Goal: Communication & Community: Answer question/provide support

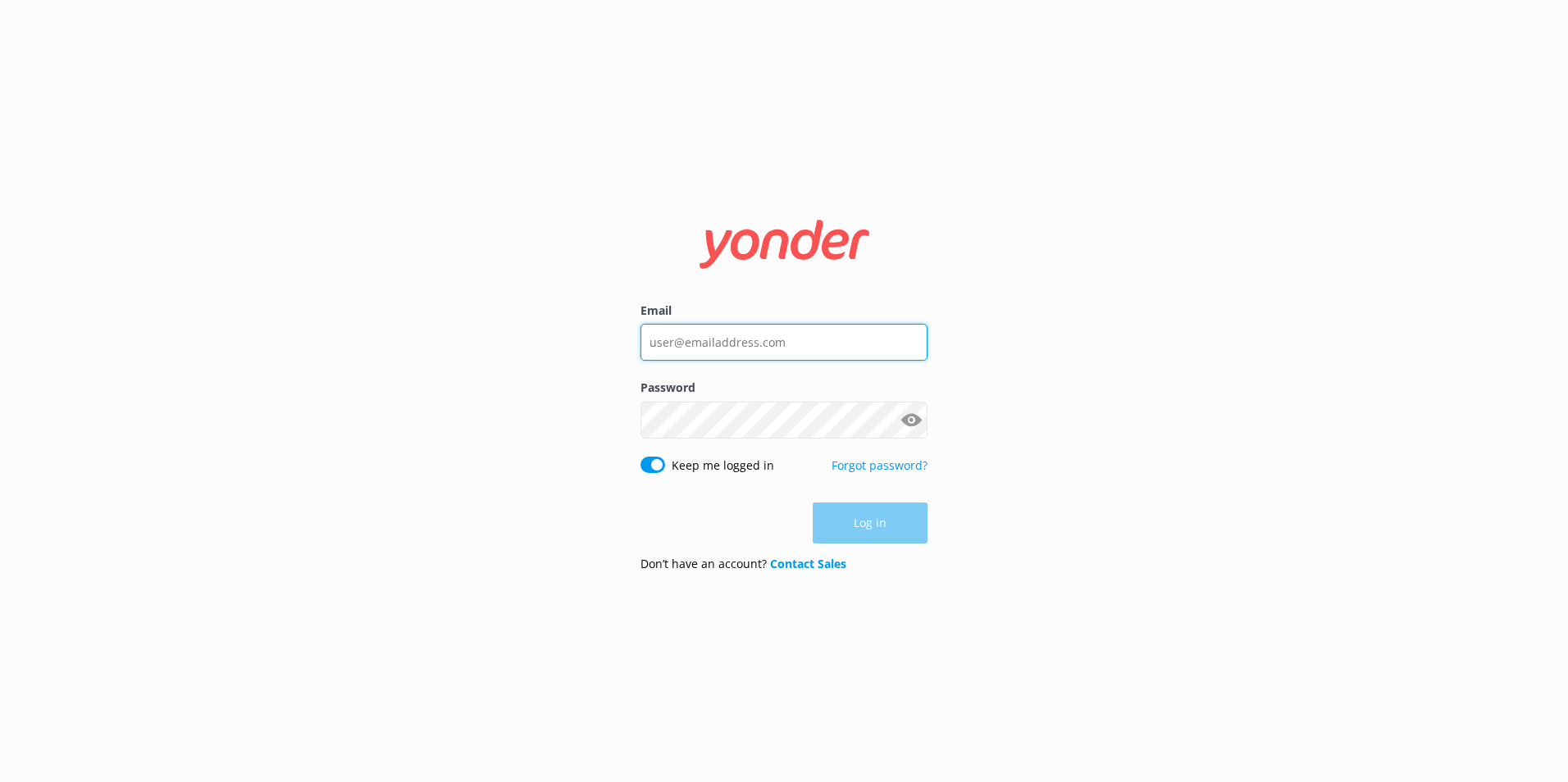
type input "[EMAIL_ADDRESS][DOMAIN_NAME]"
click at [911, 408] on button "Show password" at bounding box center [911, 419] width 32 height 32
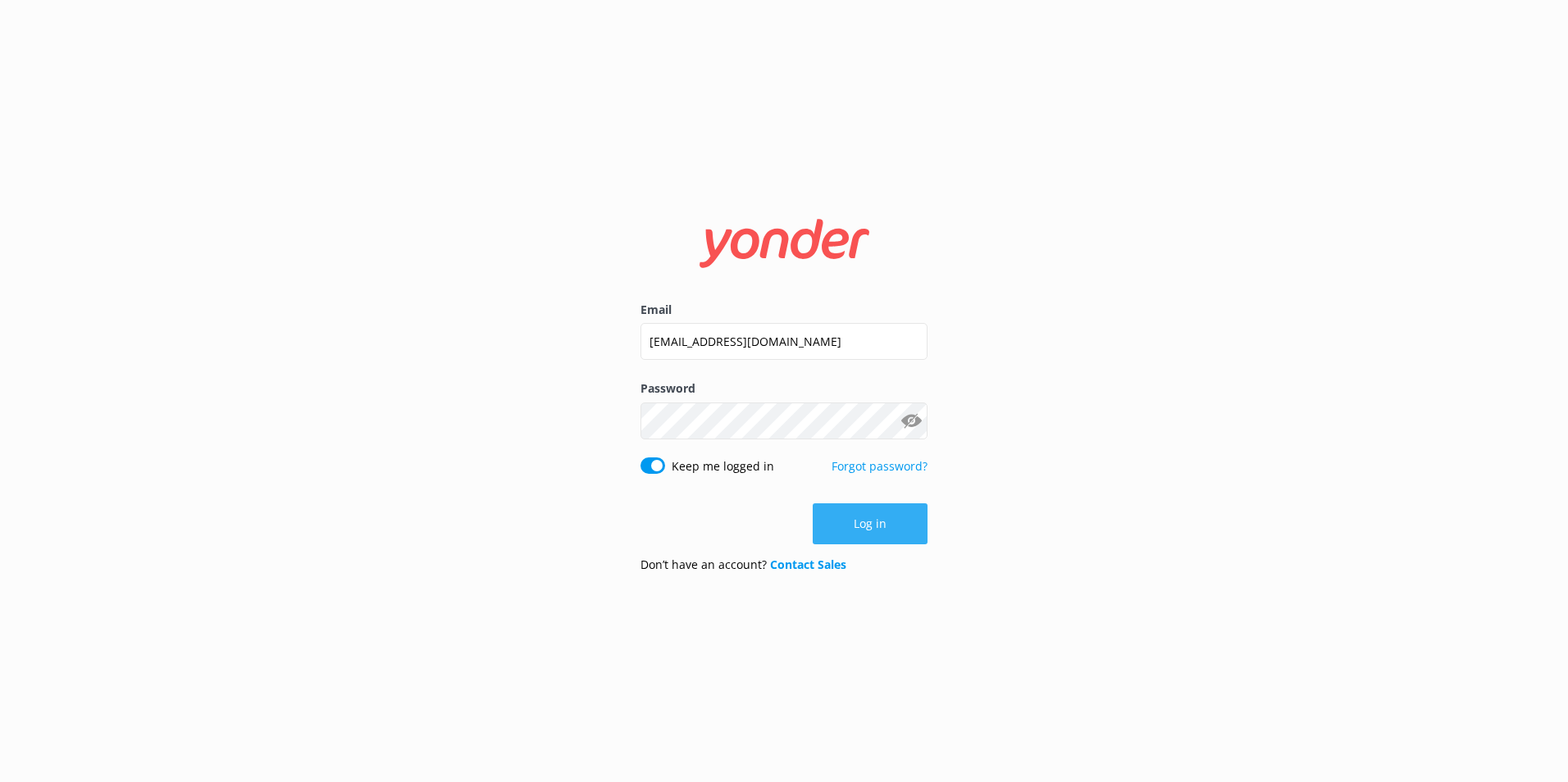
click at [891, 526] on button "Log in" at bounding box center [870, 524] width 115 height 41
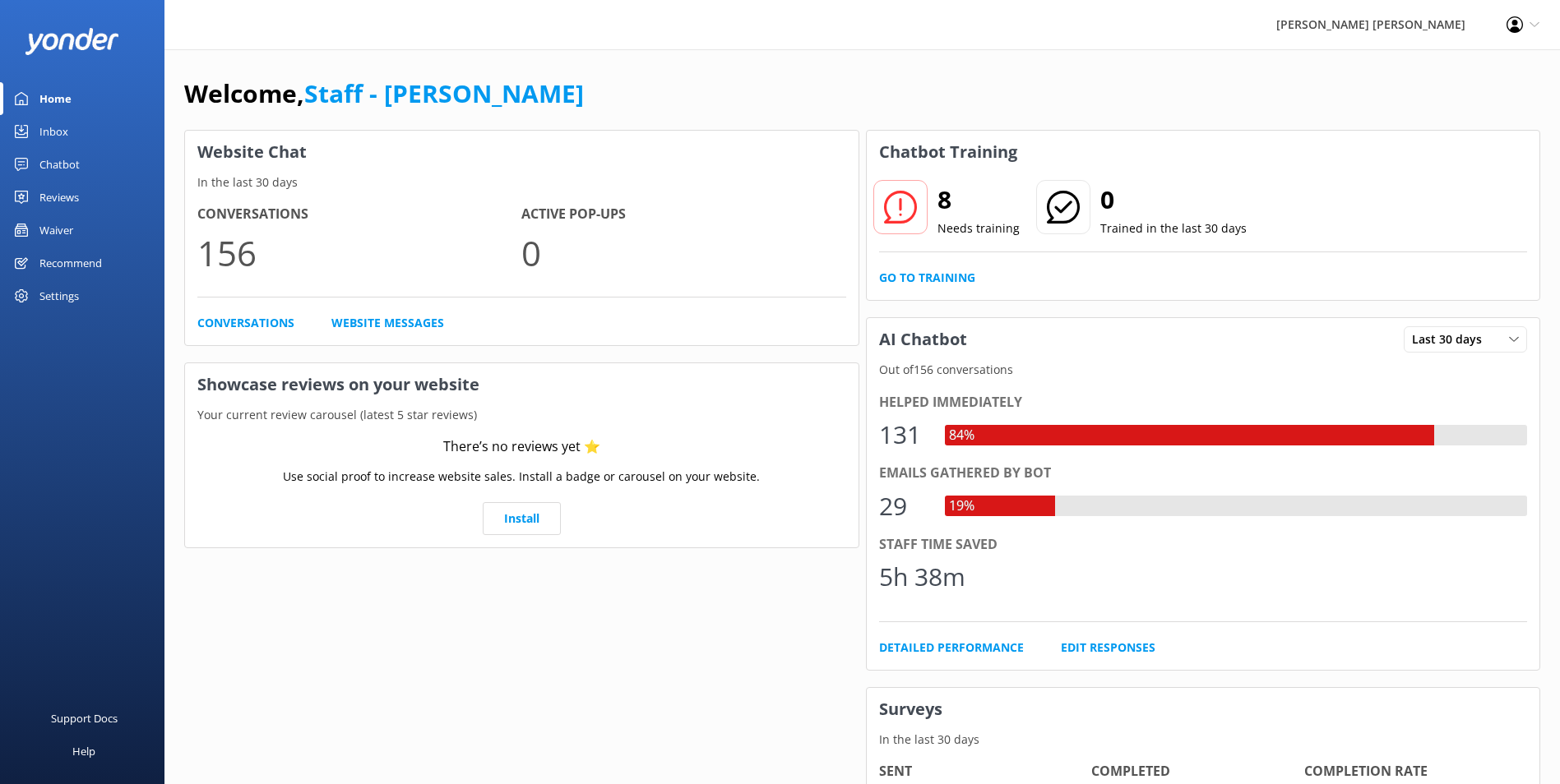
click at [51, 131] on div "Inbox" at bounding box center [54, 131] width 29 height 32
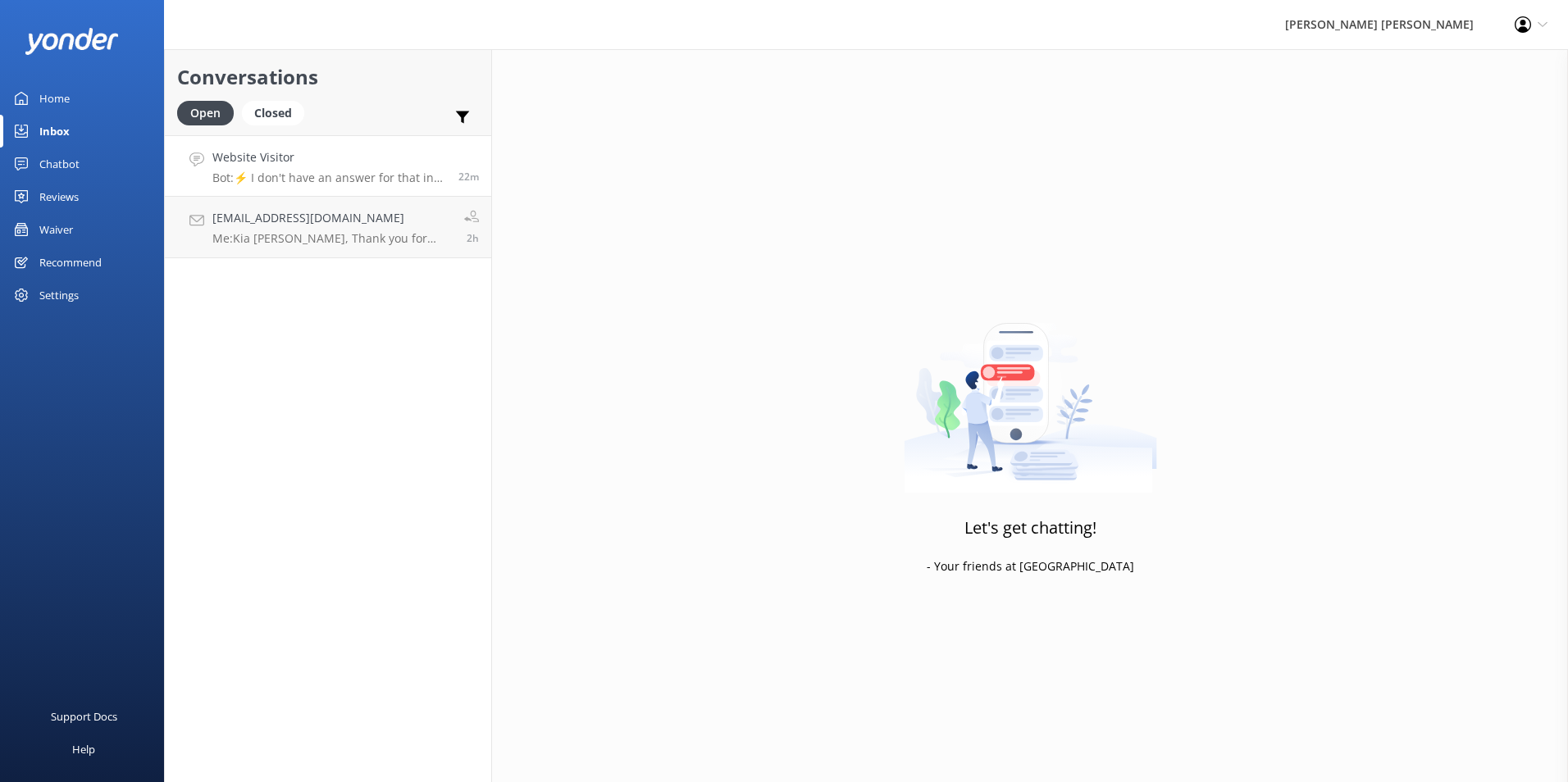
click at [312, 183] on p "Bot: ⚡ I don't have an answer for that in my knowledge base. Please try and rep…" at bounding box center [329, 178] width 234 height 15
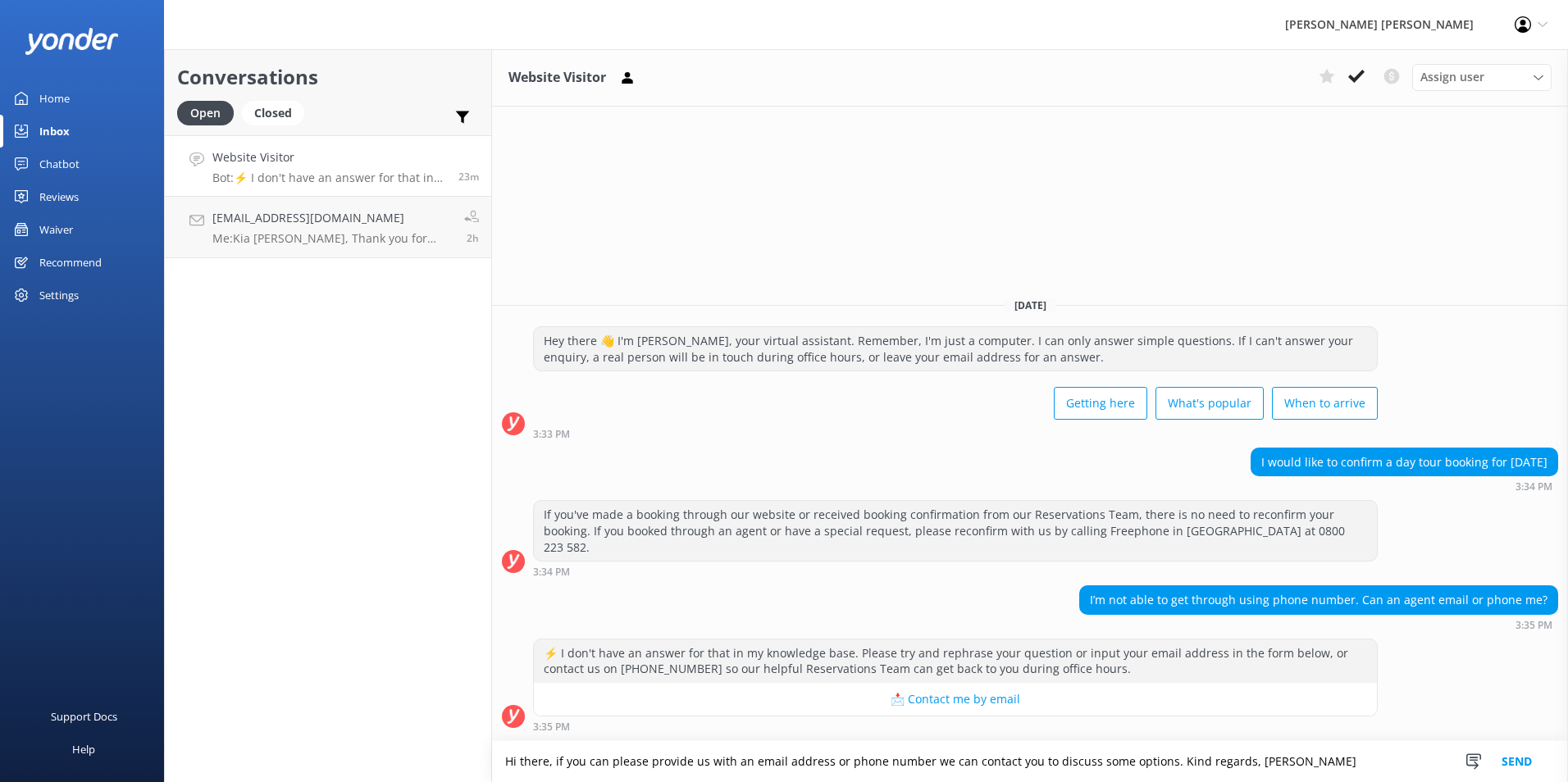
click at [1165, 761] on textarea "Hi there, if you can please provide us with an email address or phone number we…" at bounding box center [1030, 761] width 1076 height 41
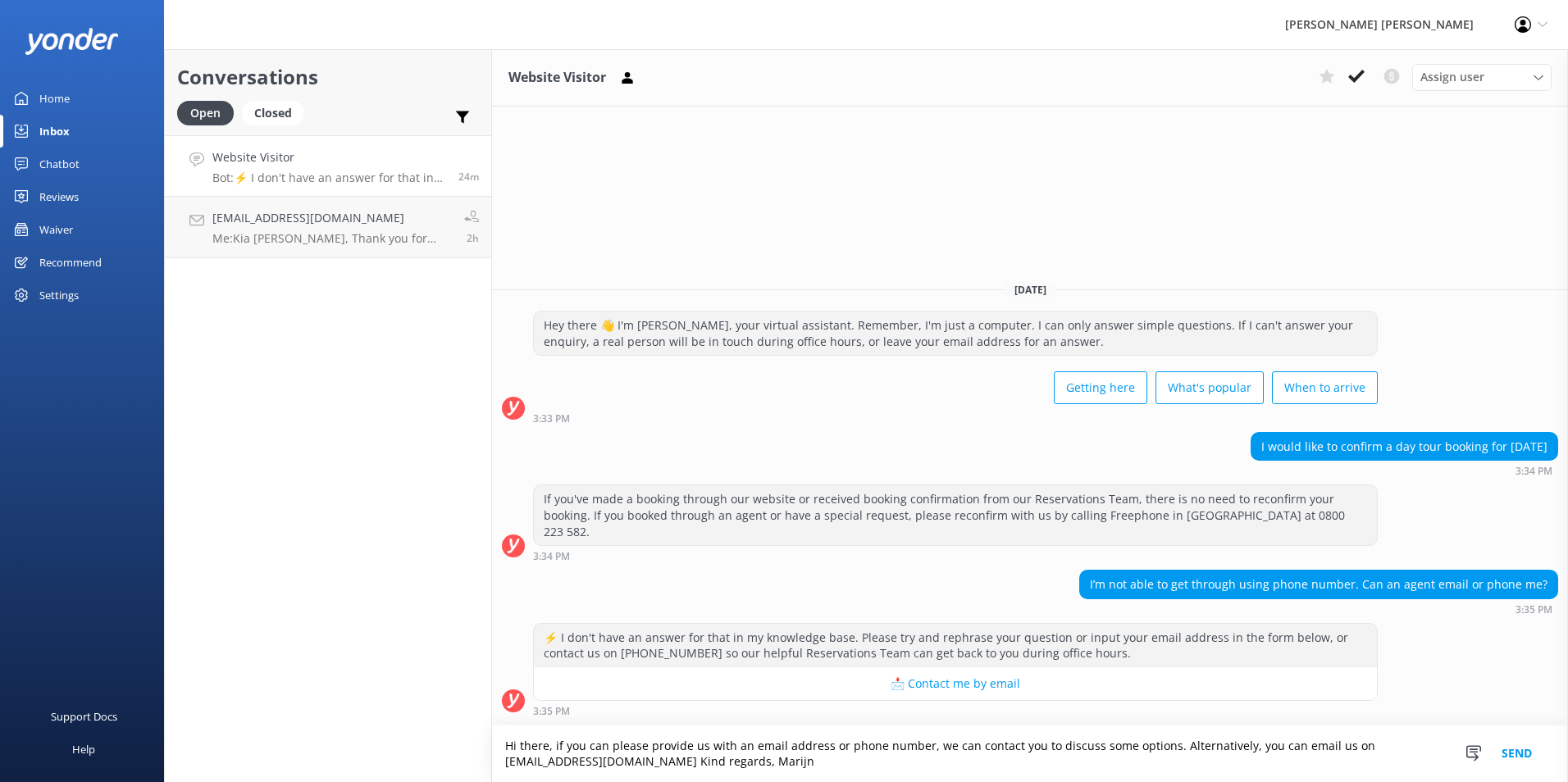
click at [771, 753] on textarea "Hi there, if you can please provide us with an email address or phone number, w…" at bounding box center [1030, 754] width 1076 height 57
type textarea "Hi there, if you can please provide us with an email address or phone number, w…"
click at [1521, 757] on button "Send" at bounding box center [1517, 754] width 61 height 57
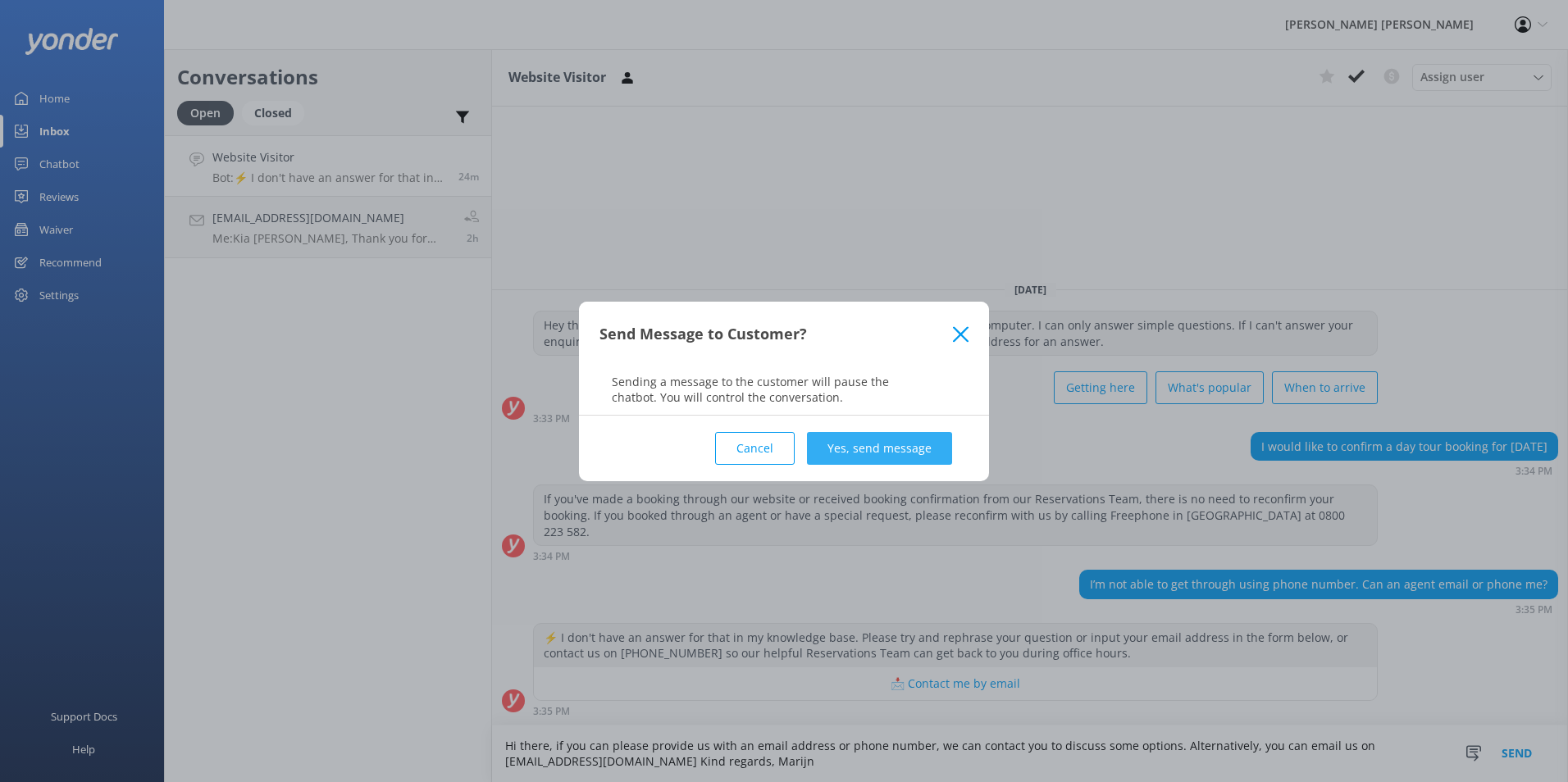
click at [847, 446] on button "Yes, send message" at bounding box center [879, 447] width 145 height 32
